Goal: Task Accomplishment & Management: Manage account settings

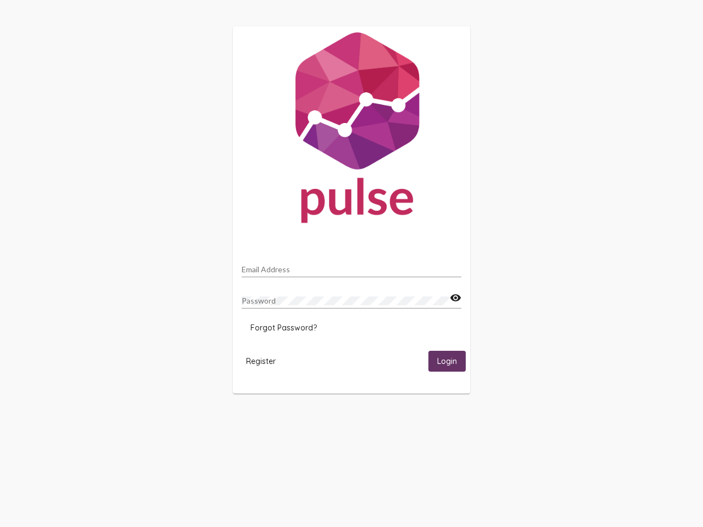
click at [351, 266] on input "Email Address" at bounding box center [352, 269] width 220 height 9
click at [455, 298] on mat-icon "visibility" at bounding box center [456, 298] width 12 height 13
click at [283, 328] on span "Forgot Password?" at bounding box center [283, 328] width 66 height 10
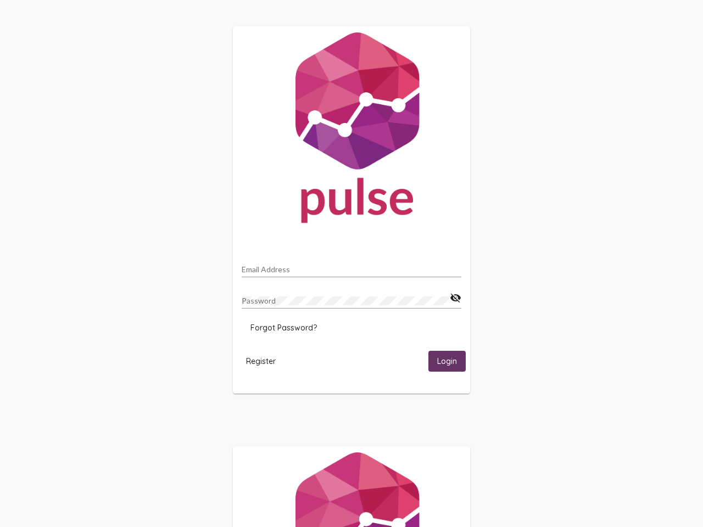
click at [261, 361] on html "Email Address Password visibility_off Forgot Password? Register Login" at bounding box center [351, 355] width 703 height 711
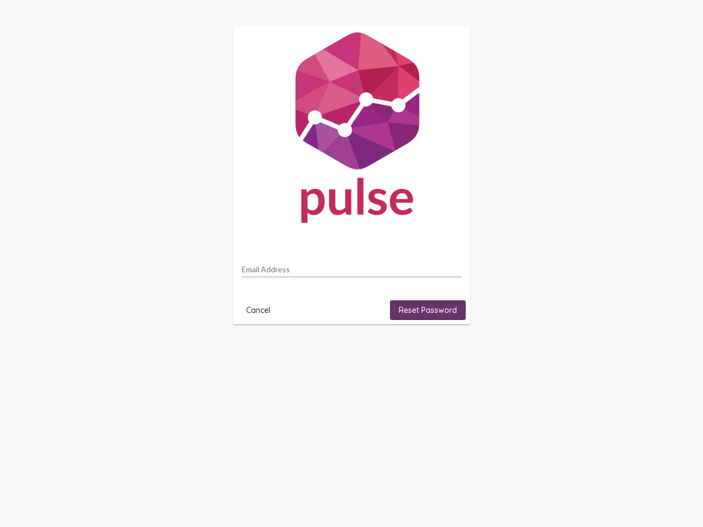
click at [447, 351] on html "Email Address Cancel Reset Password" at bounding box center [351, 175] width 703 height 351
